Goal: Transaction & Acquisition: Purchase product/service

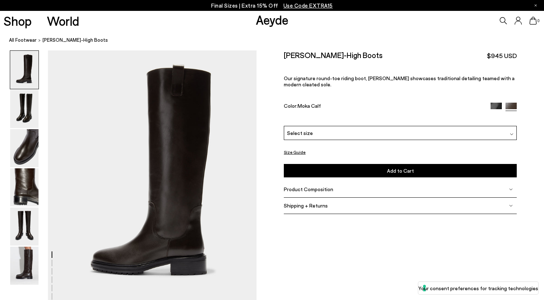
click at [347, 126] on div "Select size" at bounding box center [400, 133] width 233 height 14
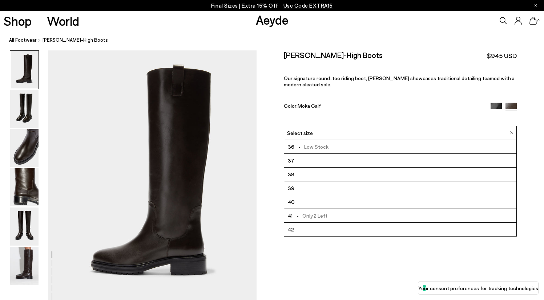
click at [326, 142] on span "- Low Stock" at bounding box center [311, 146] width 34 height 9
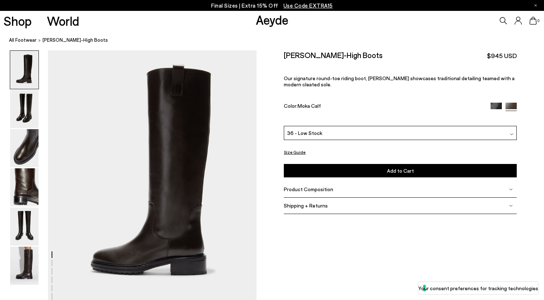
click at [490, 103] on img at bounding box center [495, 108] width 11 height 11
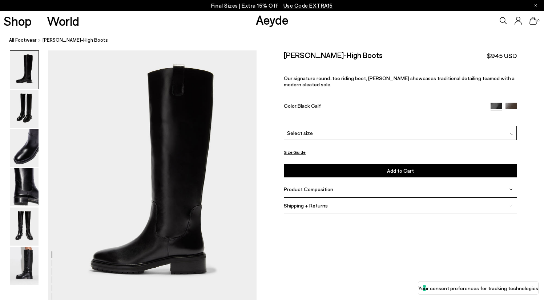
click at [314, 126] on div "Select size" at bounding box center [400, 133] width 233 height 14
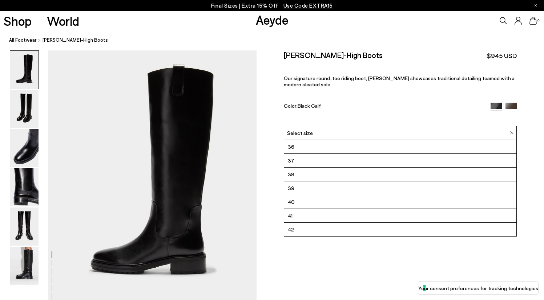
click at [307, 140] on li "36" at bounding box center [400, 147] width 232 height 14
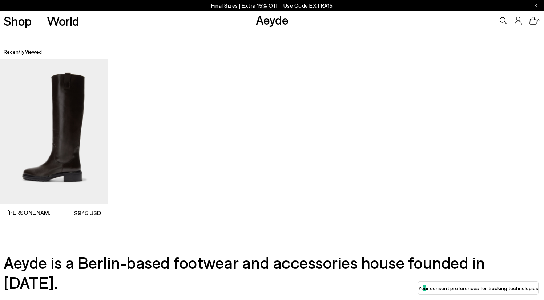
scroll to position [1910, 0]
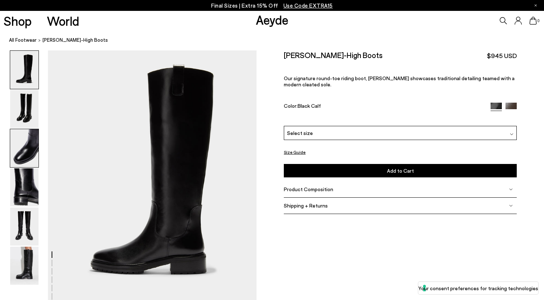
click at [24, 147] on img at bounding box center [24, 148] width 28 height 38
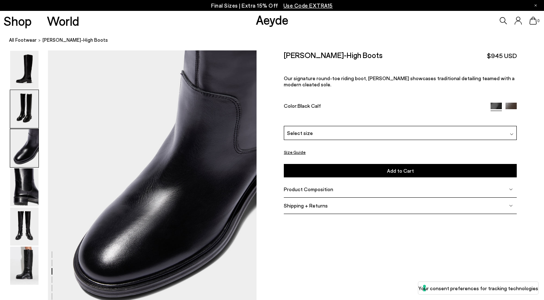
click at [27, 108] on img at bounding box center [24, 109] width 28 height 38
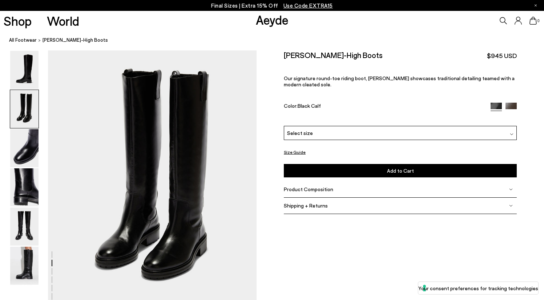
scroll to position [257, 0]
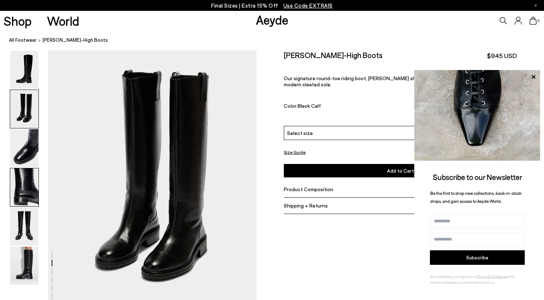
click at [23, 193] on img at bounding box center [24, 188] width 28 height 38
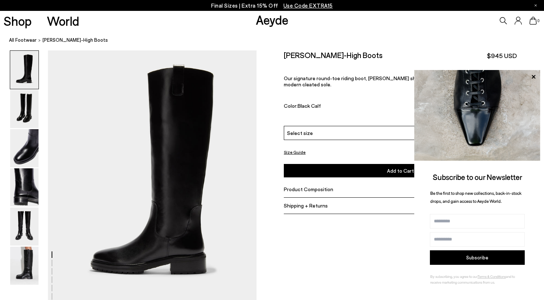
scroll to position [0, 0]
click at [534, 78] on icon at bounding box center [533, 77] width 4 height 4
